Goal: Navigation & Orientation: Find specific page/section

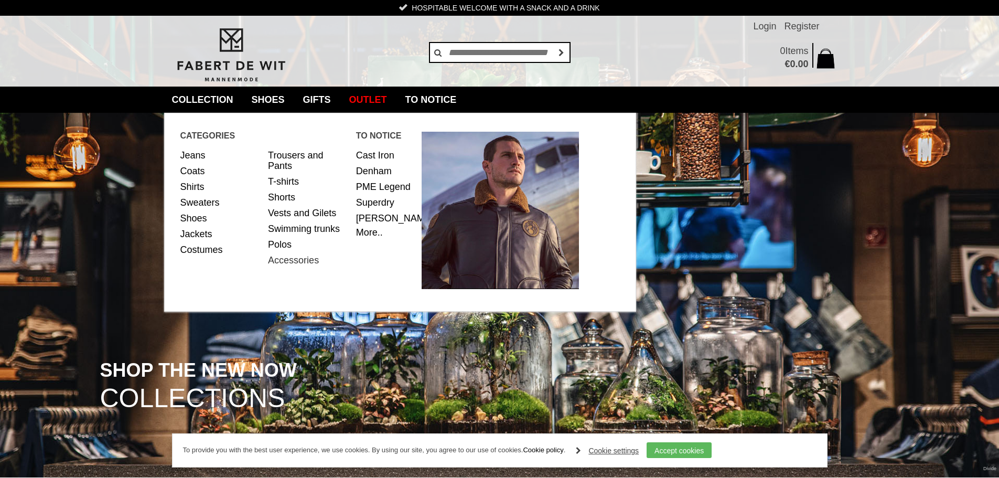
click at [295, 263] on font "Accessories" at bounding box center [293, 260] width 51 height 10
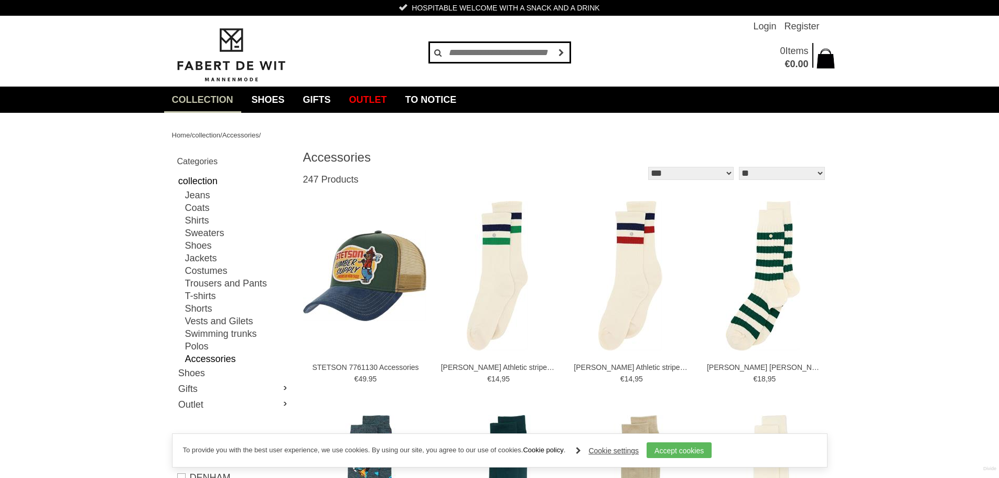
click at [479, 51] on input "text" at bounding box center [500, 52] width 142 height 21
type input "*****"
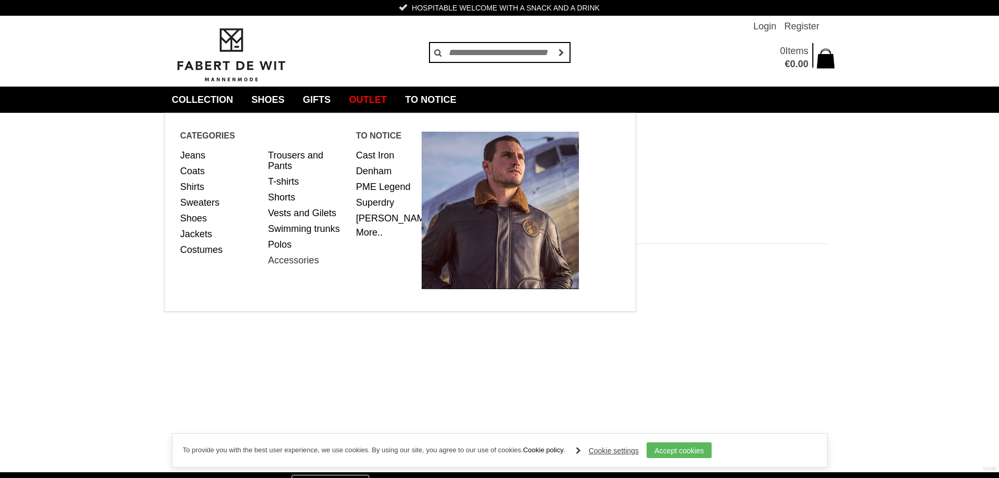
click at [298, 265] on link "Accessories" at bounding box center [308, 260] width 80 height 16
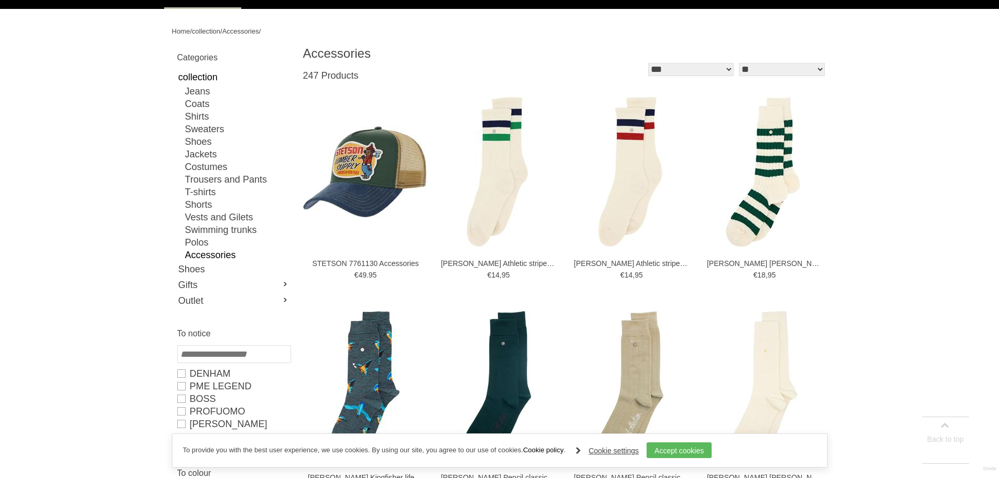
scroll to position [105, 0]
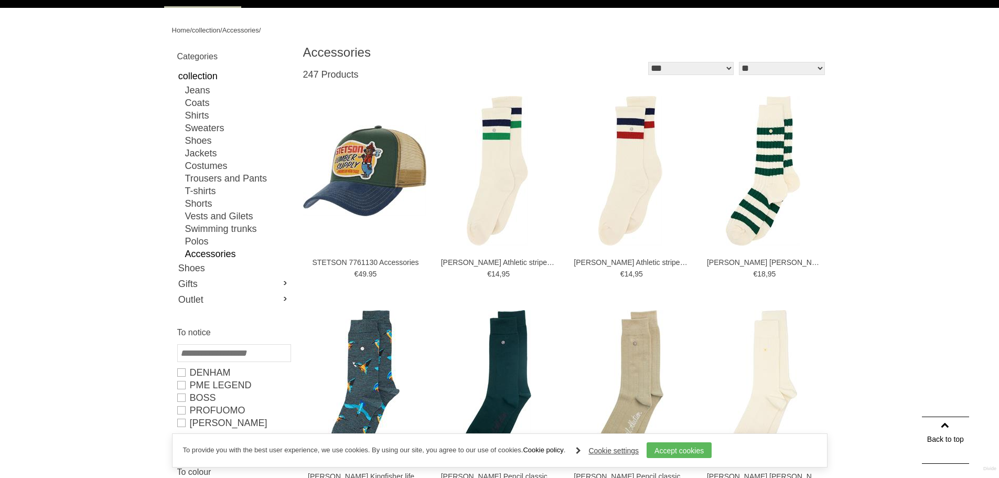
click at [199, 253] on font "Accessories" at bounding box center [210, 254] width 51 height 10
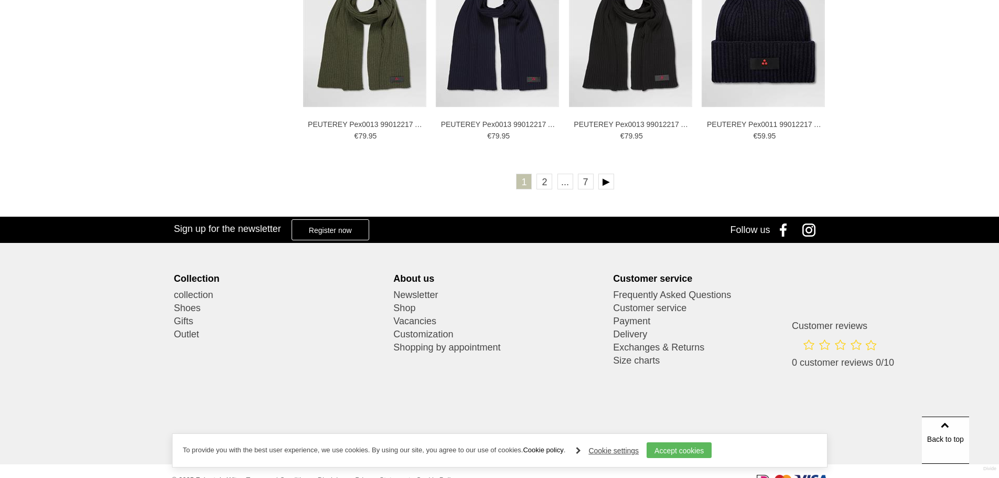
scroll to position [1976, 0]
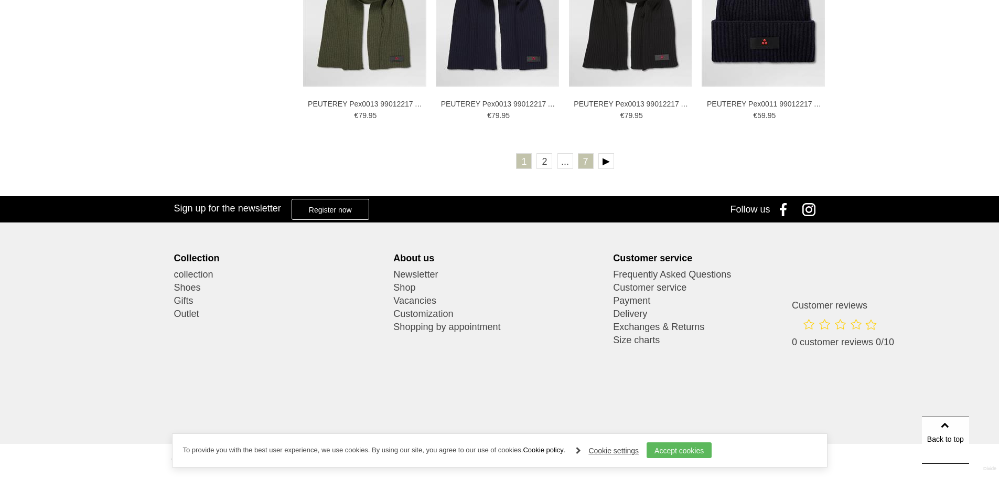
click at [579, 164] on link "7" at bounding box center [586, 161] width 16 height 16
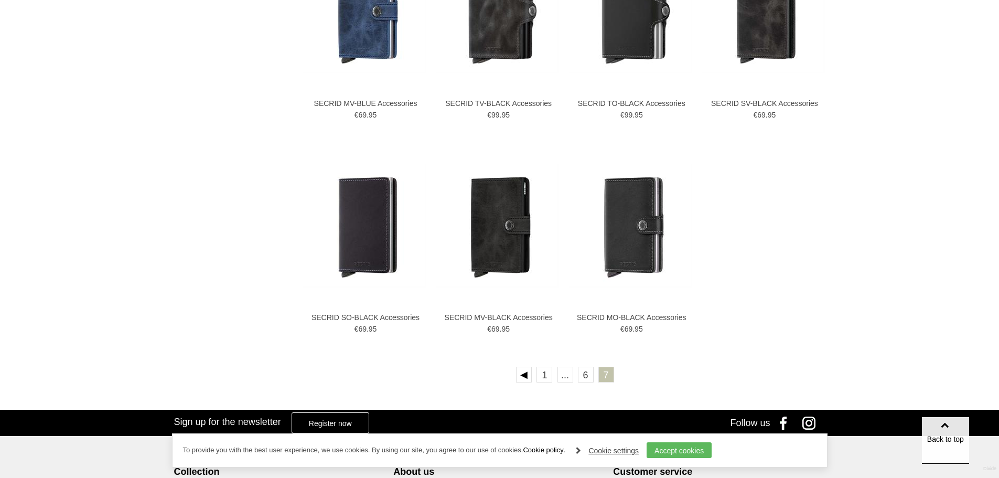
scroll to position [1749, 0]
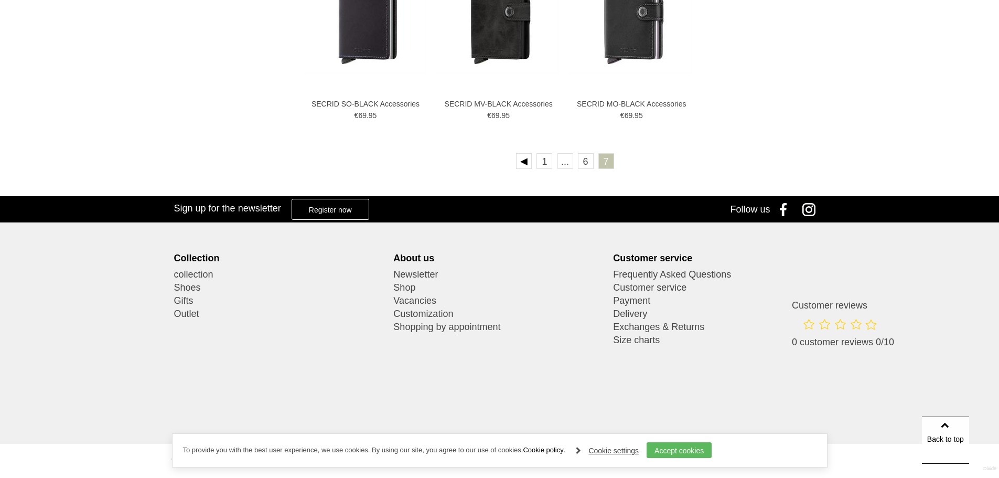
click at [576, 162] on ul "1 ... 6 7" at bounding box center [565, 162] width 524 height 19
click at [578, 161] on link "6" at bounding box center [586, 161] width 16 height 16
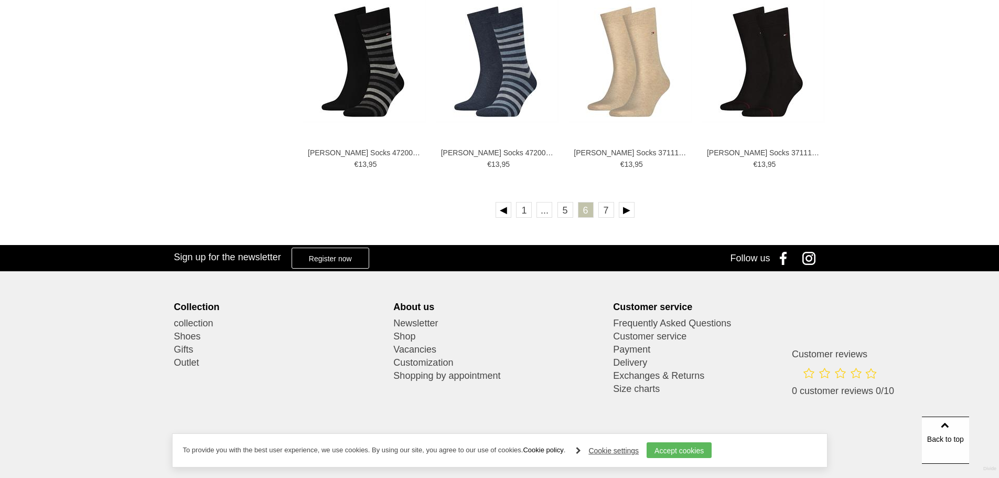
scroll to position [1963, 0]
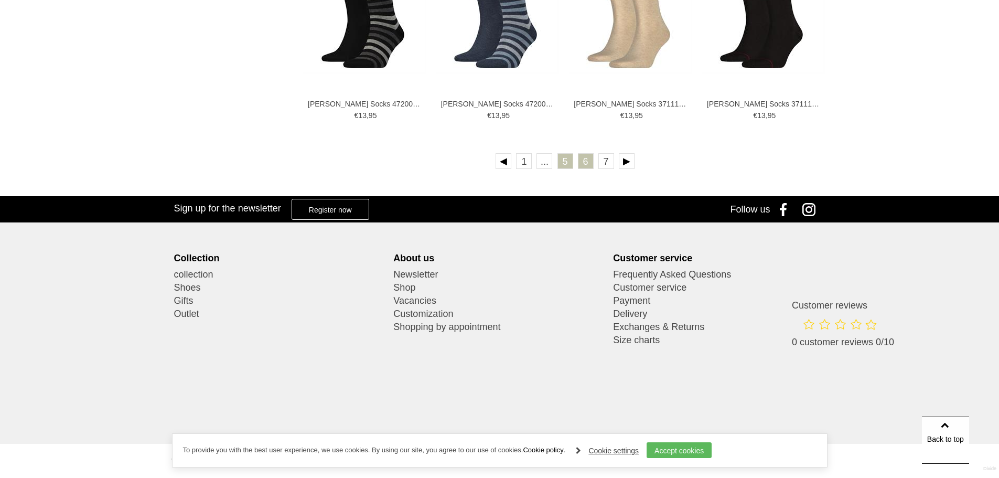
click at [573, 162] on link "5" at bounding box center [565, 161] width 16 height 16
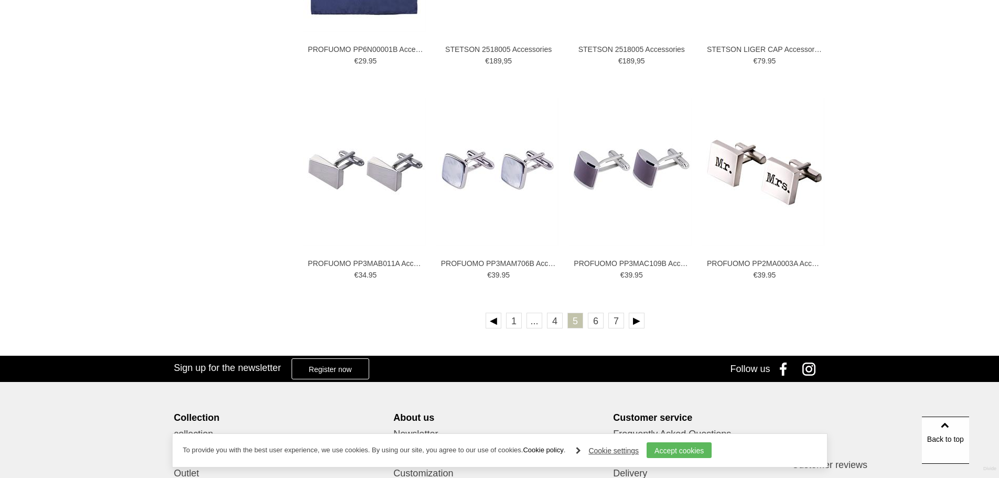
scroll to position [1940, 0]
